Goal: Task Accomplishment & Management: Manage account settings

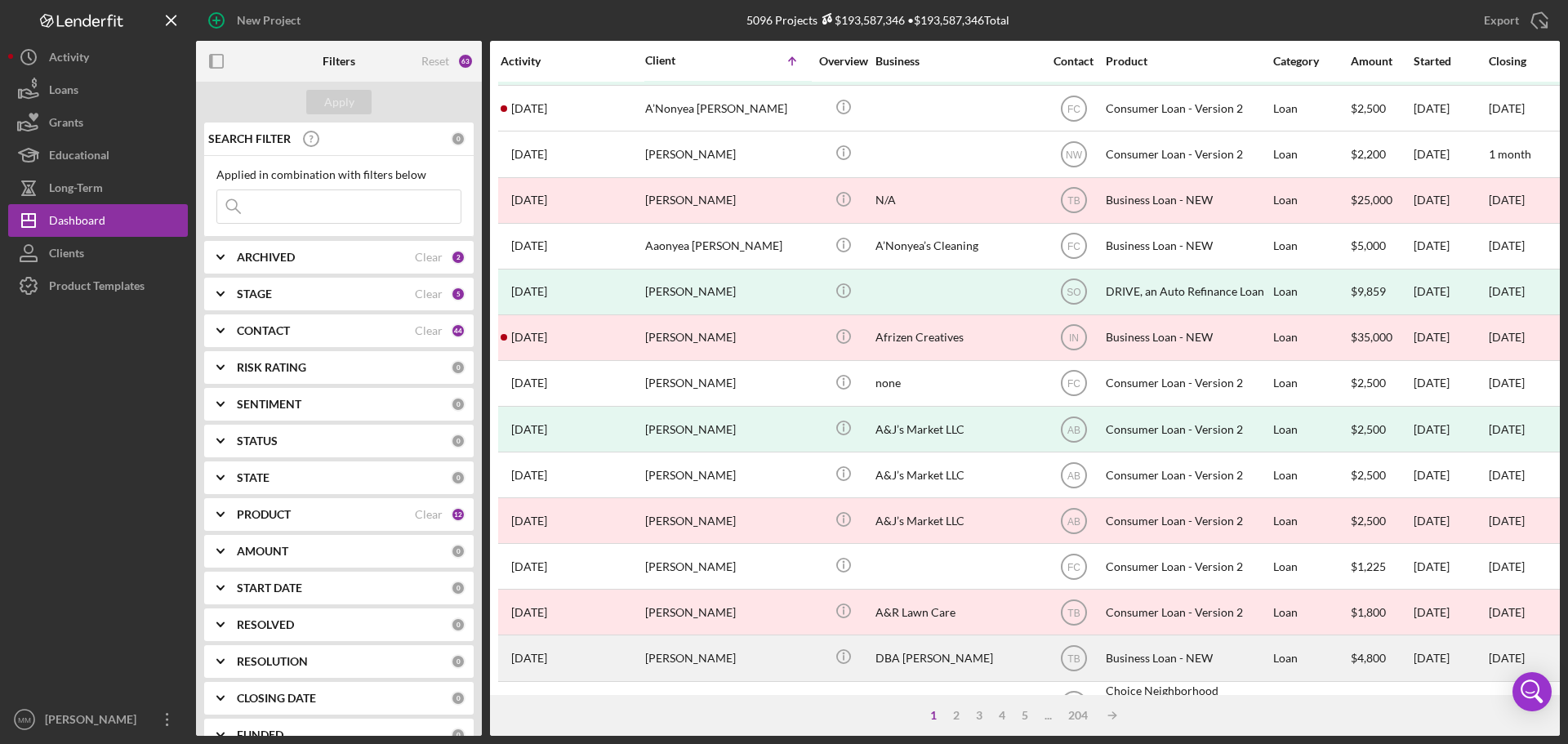
scroll to position [553, 0]
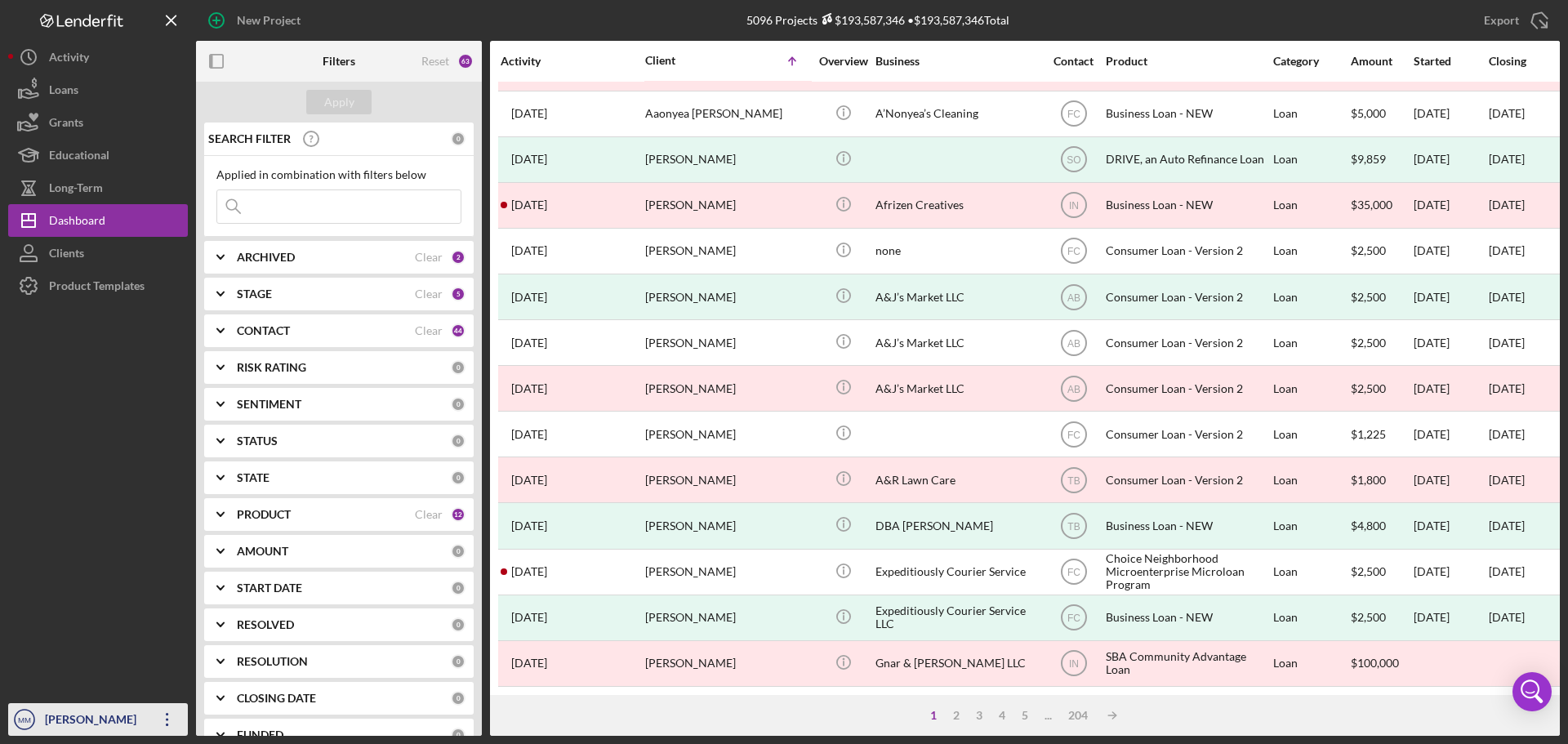
click at [170, 715] on icon "Icon/Overflow" at bounding box center [167, 719] width 41 height 41
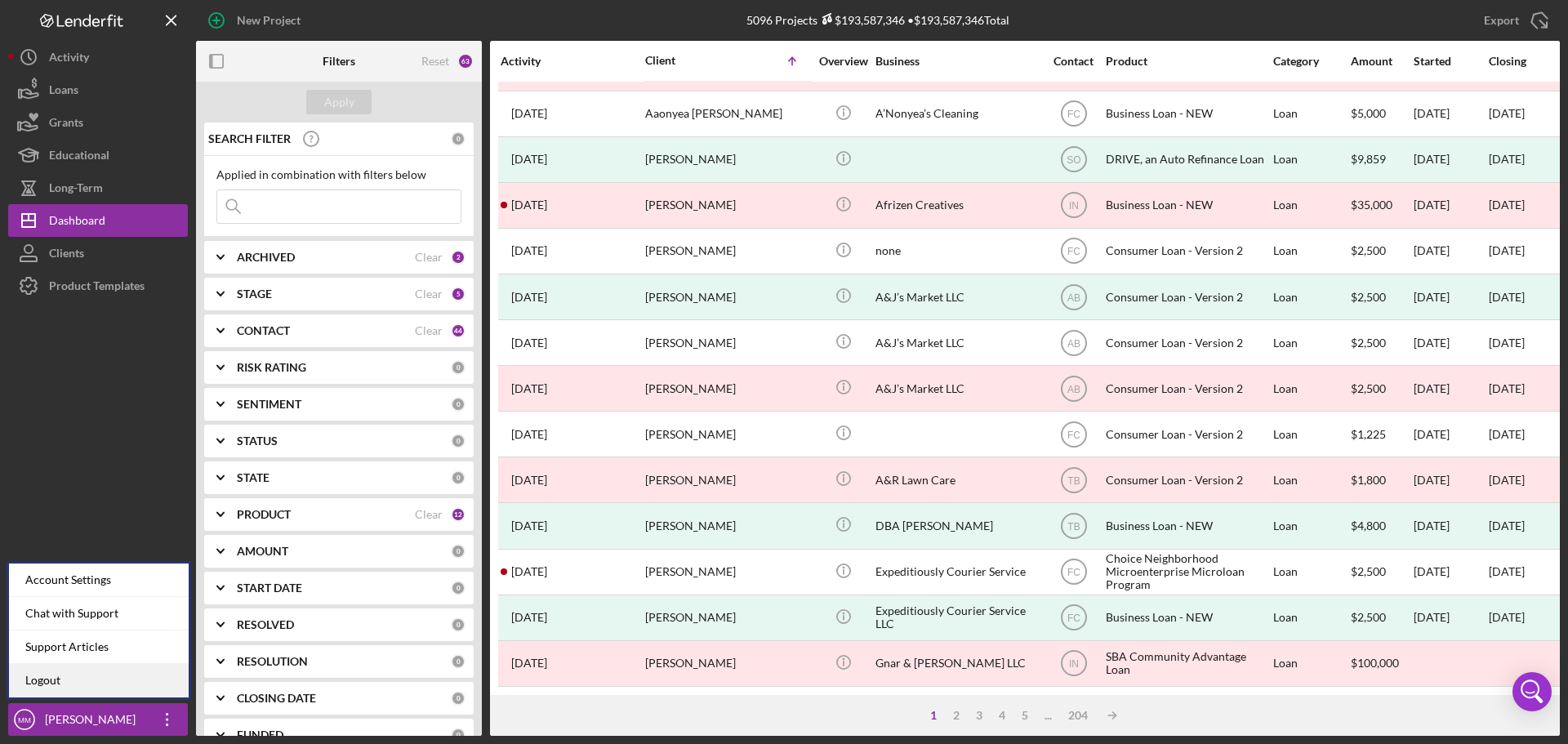
click at [95, 676] on link "Logout" at bounding box center [99, 680] width 179 height 34
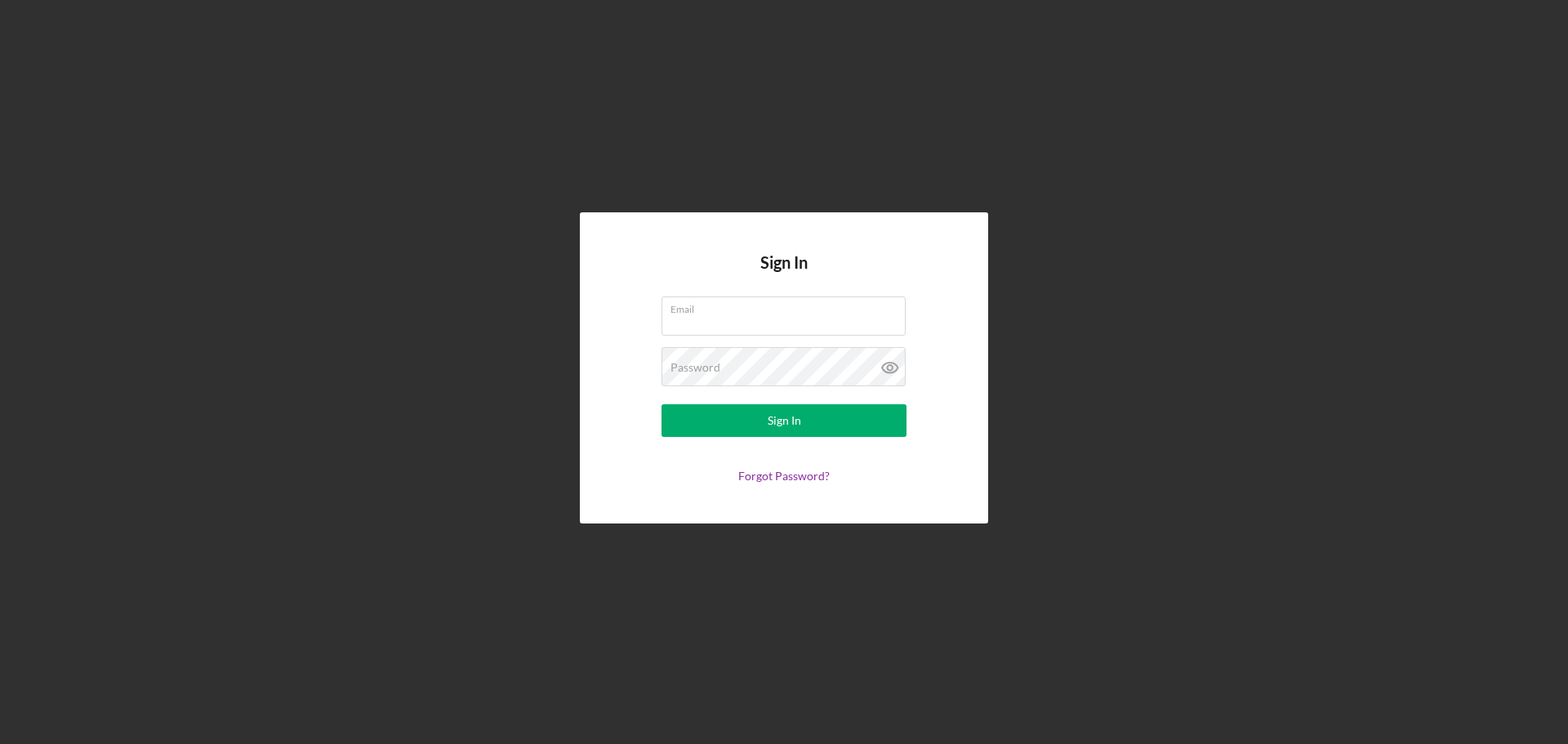
type input "[EMAIL_ADDRESS][DOMAIN_NAME]"
